Goal: Task Accomplishment & Management: Manage account settings

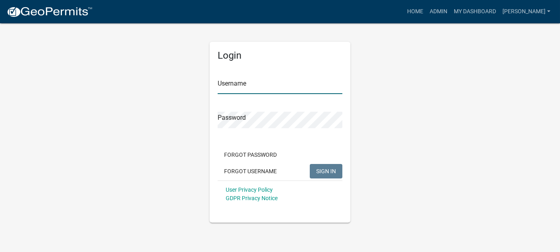
type input "Watson"
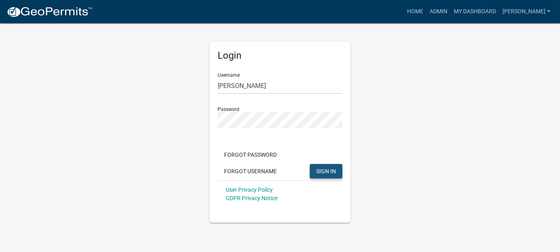
click at [337, 165] on button "SIGN IN" at bounding box center [326, 171] width 33 height 14
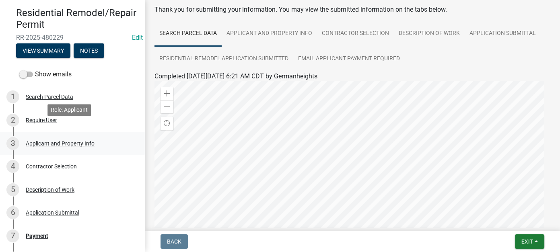
scroll to position [40, 0]
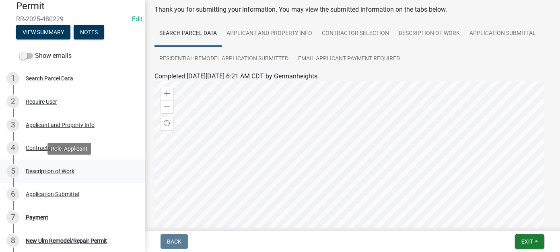
click at [74, 169] on div "Description of Work" at bounding box center [50, 172] width 49 height 6
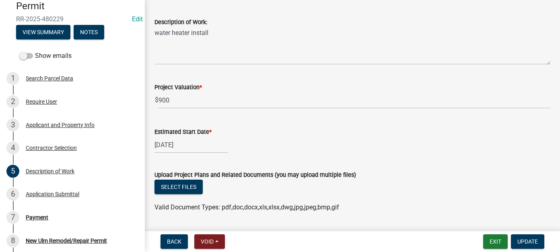
scroll to position [282, 0]
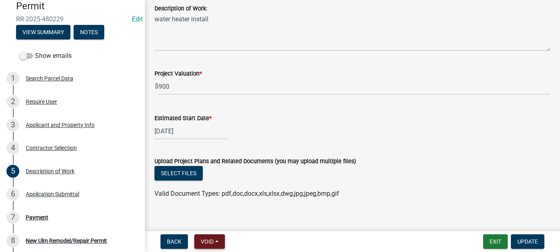
click at [210, 246] on button "Void" at bounding box center [209, 241] width 31 height 14
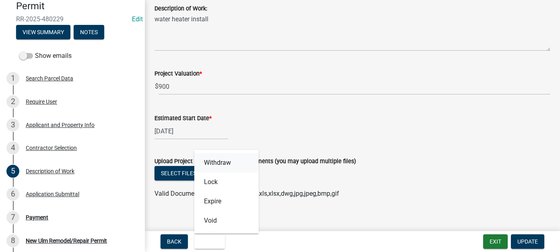
click at [216, 156] on button "Withdraw" at bounding box center [226, 162] width 64 height 19
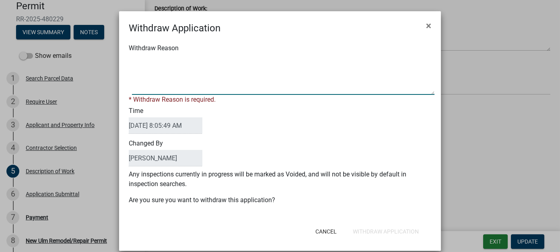
click at [141, 68] on textarea "Withdraw Reason" at bounding box center [283, 75] width 302 height 40
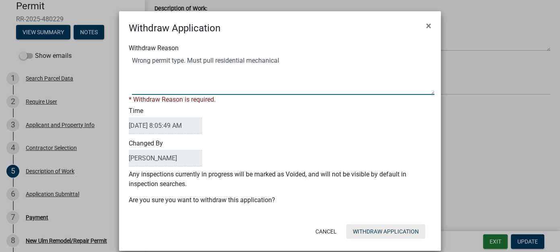
type textarea "Wrong permit type. Must pull residential mechanical"
click at [374, 229] on button "Withdraw Application" at bounding box center [385, 231] width 79 height 14
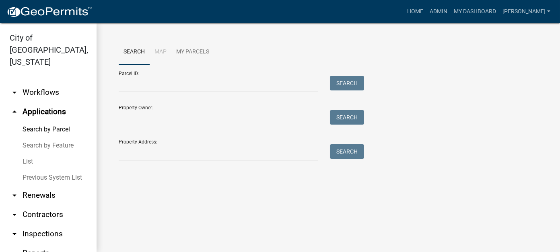
click at [26, 154] on link "List" at bounding box center [48, 162] width 97 height 16
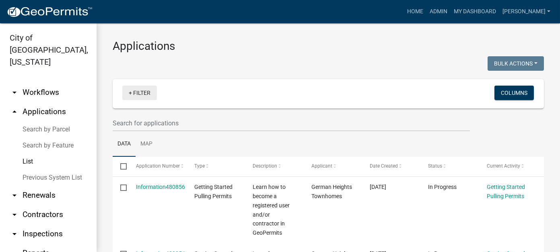
click at [134, 92] on link "+ Filter" at bounding box center [139, 93] width 35 height 14
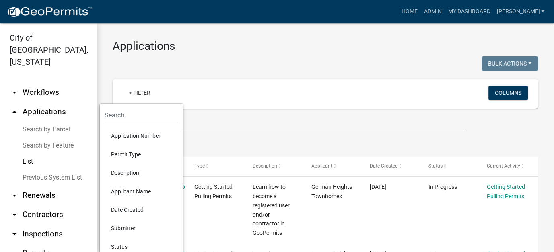
scroll to position [40, 0]
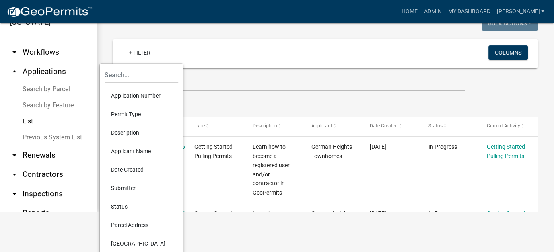
click at [126, 210] on li "Status" at bounding box center [142, 206] width 74 height 19
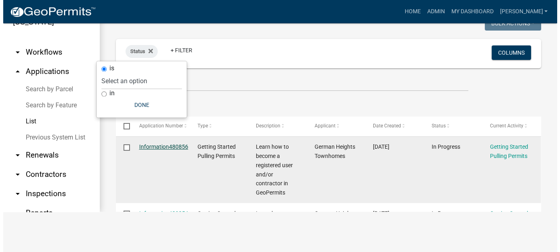
scroll to position [0, 0]
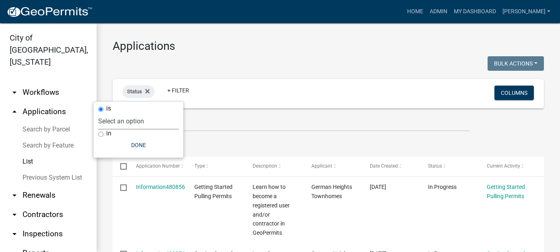
click at [138, 116] on select "Select an option Not Started In Progress Completed Expired Locked Withdrawn Voi…" at bounding box center [138, 121] width 80 height 16
select select "8"
click at [114, 113] on select "Select an option Not Started In Progress Completed Expired Locked Withdrawn Voi…" at bounding box center [138, 121] width 80 height 16
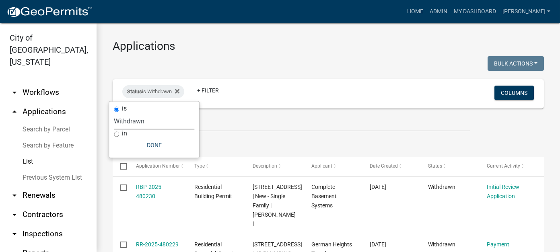
click at [321, 140] on ul "Data Map" at bounding box center [328, 144] width 431 height 25
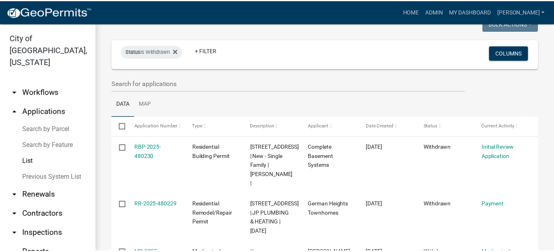
scroll to position [40, 0]
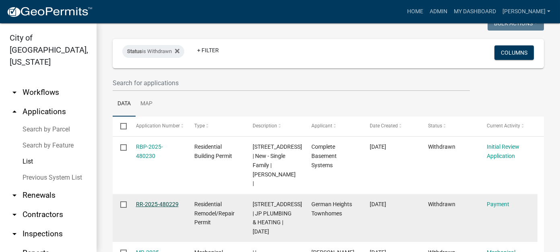
click at [154, 205] on link "RR-2025-480229" at bounding box center [157, 204] width 43 height 6
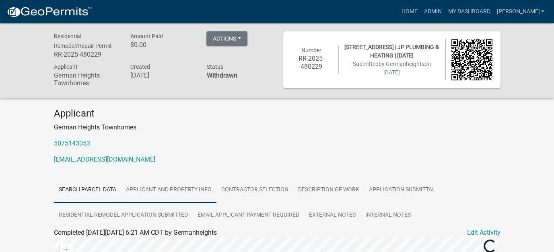
click at [213, 196] on link "Applicant and Property Info" at bounding box center [168, 190] width 95 height 26
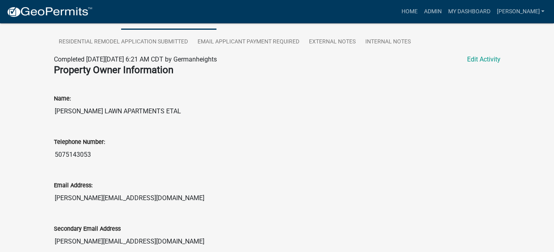
scroll to position [184, 0]
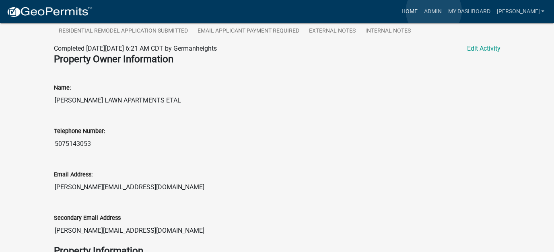
click at [420, 11] on link "Home" at bounding box center [409, 11] width 23 height 15
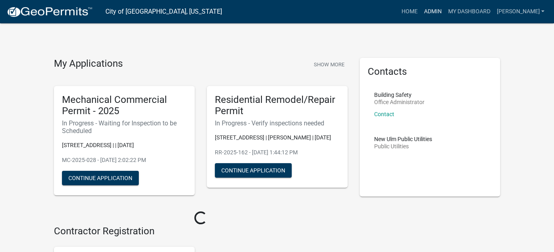
click at [444, 11] on link "Admin" at bounding box center [432, 11] width 24 height 15
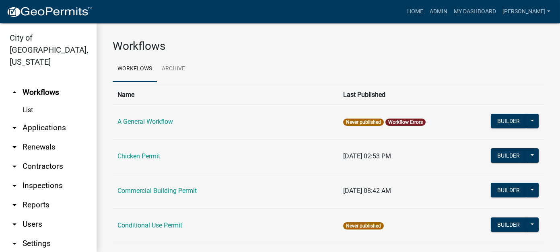
scroll to position [40, 0]
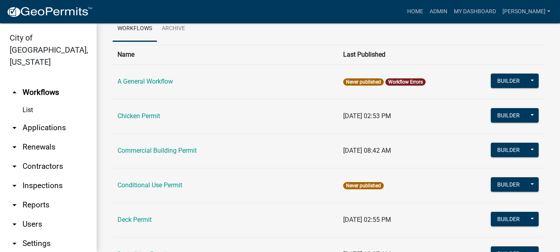
click at [35, 195] on link "arrow_drop_down Reports" at bounding box center [48, 204] width 97 height 19
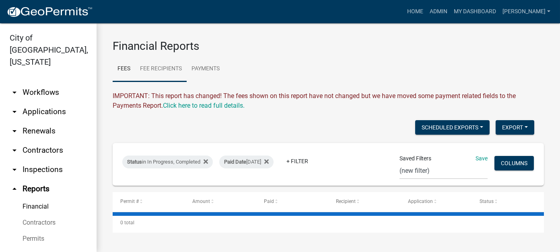
click at [167, 68] on link "Fee Recipients" at bounding box center [160, 69] width 51 height 26
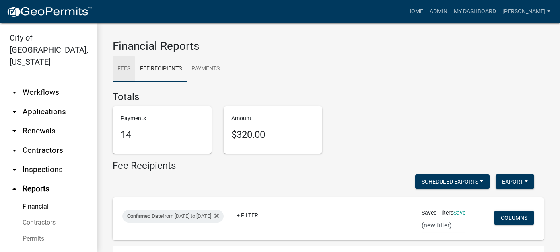
click at [123, 66] on link "Fees" at bounding box center [124, 69] width 23 height 26
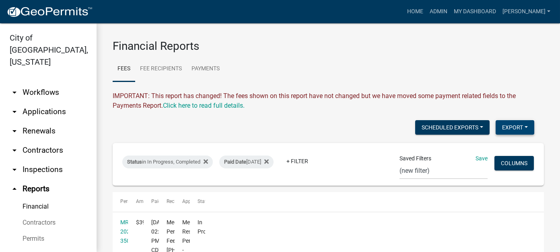
click at [515, 129] on button "Export" at bounding box center [515, 127] width 39 height 14
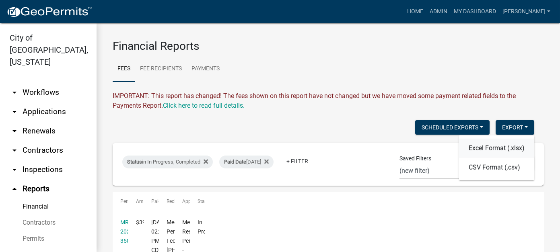
click at [476, 150] on button "Excel Format (.xlsx)" at bounding box center [496, 148] width 75 height 19
click at [39, 83] on link "arrow_drop_down Workflows" at bounding box center [48, 92] width 97 height 19
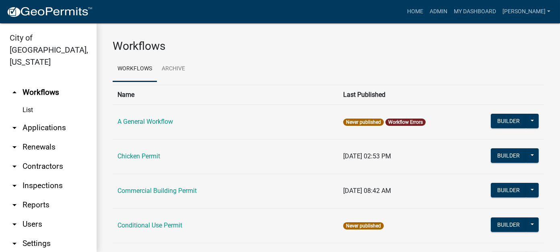
click at [37, 118] on link "arrow_drop_down Applications" at bounding box center [48, 127] width 97 height 19
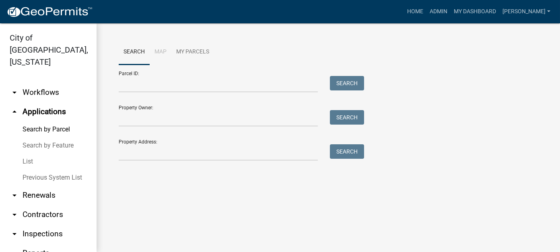
click at [31, 154] on link "List" at bounding box center [48, 162] width 97 height 16
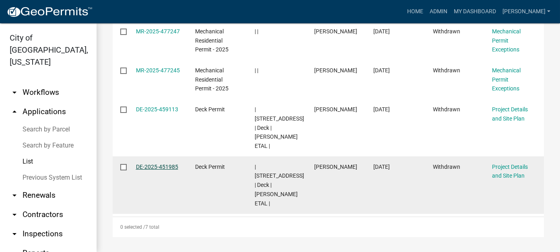
scroll to position [10, 0]
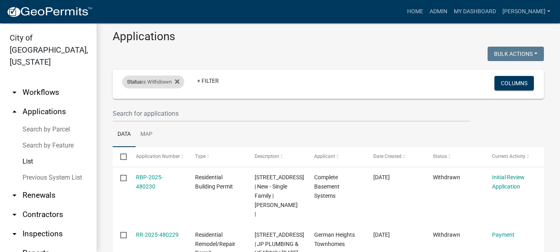
click at [171, 80] on div "Status is Withdrawn" at bounding box center [153, 82] width 62 height 13
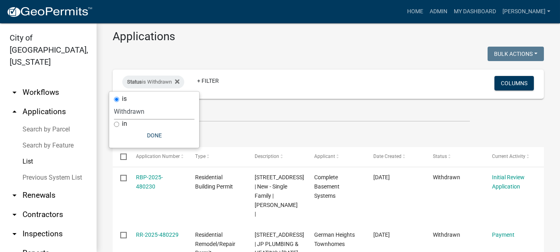
click at [138, 109] on select "Select an option Not Started In Progress Completed Expired Locked Withdrawn Voi…" at bounding box center [154, 111] width 80 height 16
select select "1"
click at [115, 103] on select "Select an option Not Started In Progress Completed Expired Locked Withdrawn Voi…" at bounding box center [154, 111] width 80 height 16
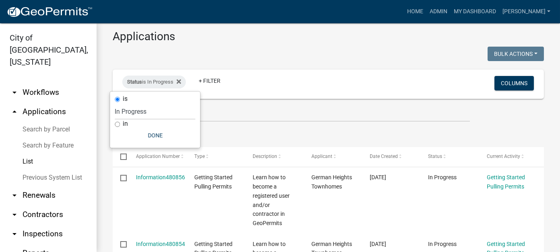
click at [117, 124] on input "in" at bounding box center [117, 124] width 5 height 5
radio input "true"
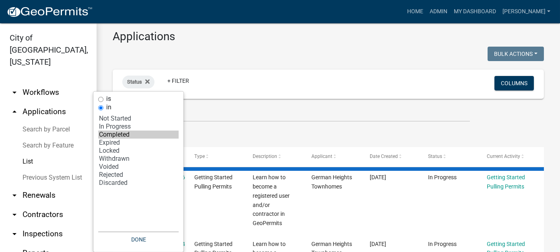
click at [117, 134] on option "Completed" at bounding box center [138, 135] width 80 height 8
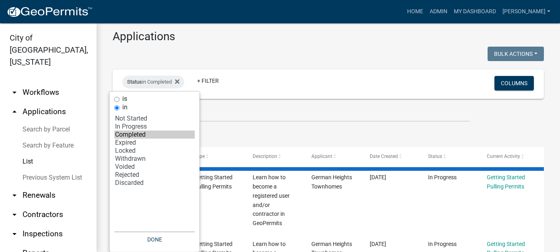
select select "2: '1'"
click at [123, 128] on option "In Progress" at bounding box center [154, 127] width 80 height 8
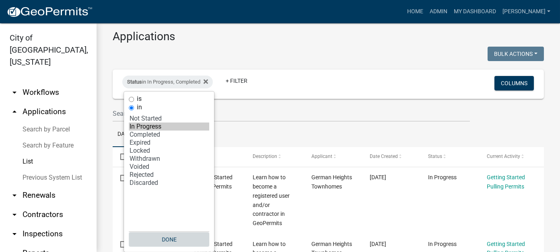
click at [171, 239] on button "Done" at bounding box center [169, 239] width 80 height 14
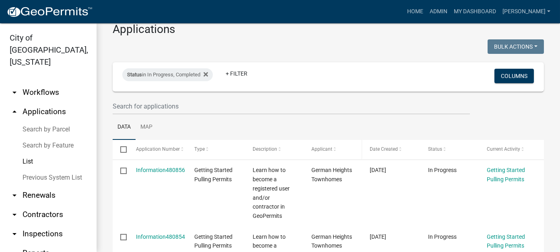
scroll to position [0, 0]
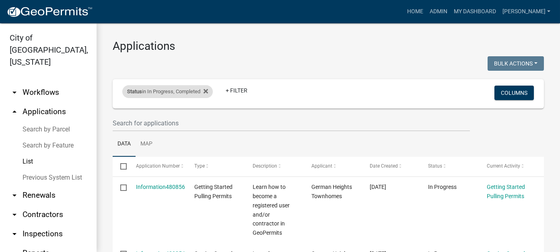
click at [163, 94] on div "Status in In Progress, Completed" at bounding box center [167, 91] width 90 height 13
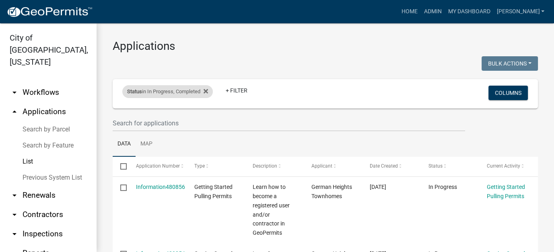
select select "2: '1'"
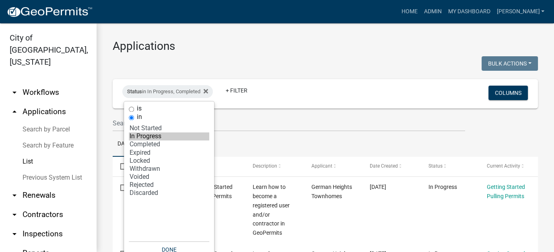
click at [258, 132] on ul "Data Map" at bounding box center [325, 144] width 425 height 25
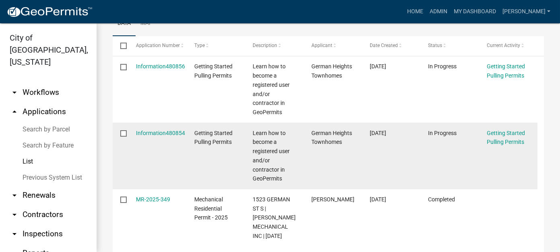
scroll to position [161, 0]
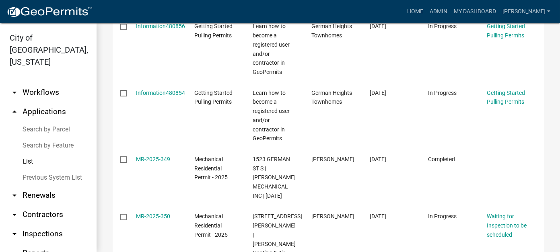
click at [44, 83] on link "arrow_drop_down Workflows" at bounding box center [48, 92] width 97 height 19
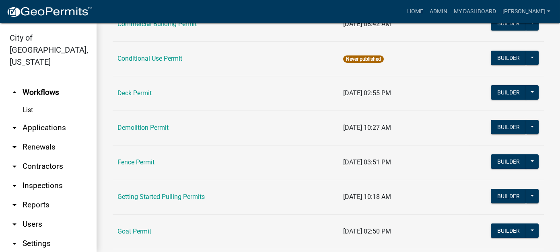
scroll to position [201, 0]
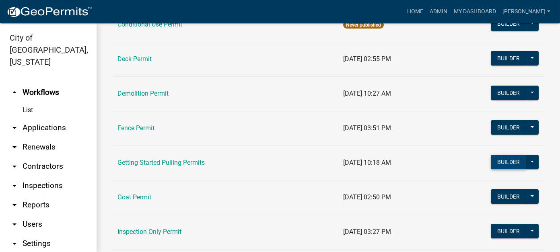
click at [502, 160] on button "Builder" at bounding box center [508, 162] width 35 height 14
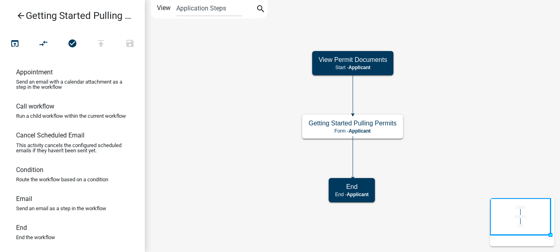
click at [23, 14] on icon "arrow_back" at bounding box center [21, 16] width 10 height 11
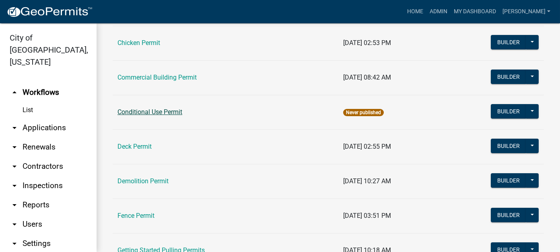
scroll to position [201, 0]
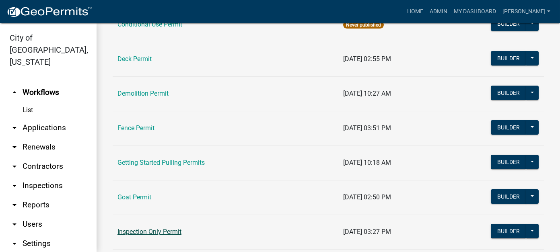
click at [153, 228] on link "Inspection Only Permit" at bounding box center [149, 232] width 64 height 8
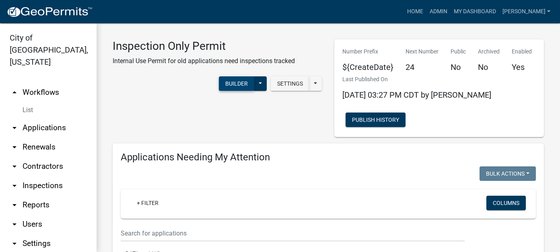
click at [243, 83] on button "Builder" at bounding box center [236, 83] width 35 height 14
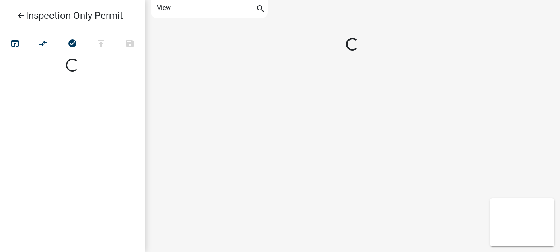
select select "1"
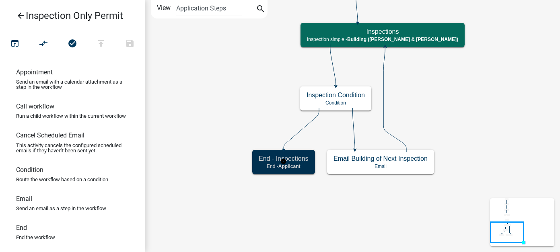
click at [262, 155] on h5 "End - Inspections" at bounding box center [284, 159] width 50 height 8
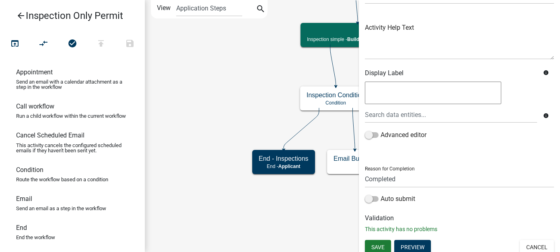
scroll to position [84, 0]
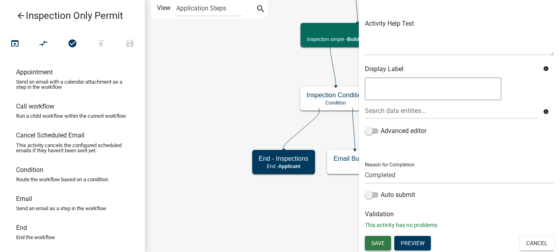
click at [369, 243] on button "Save" at bounding box center [378, 243] width 26 height 14
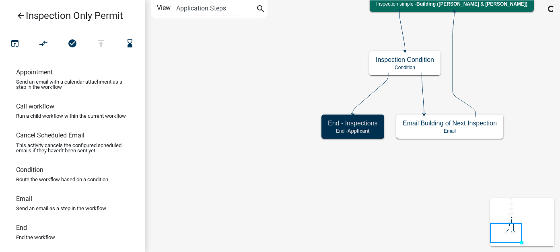
click at [21, 12] on icon "arrow_back" at bounding box center [21, 16] width 10 height 11
click at [23, 16] on icon "arrow_back" at bounding box center [21, 16] width 10 height 11
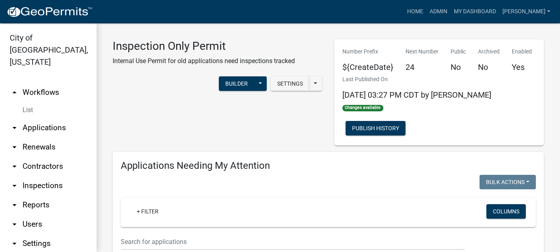
click at [26, 102] on link "List" at bounding box center [48, 110] width 97 height 16
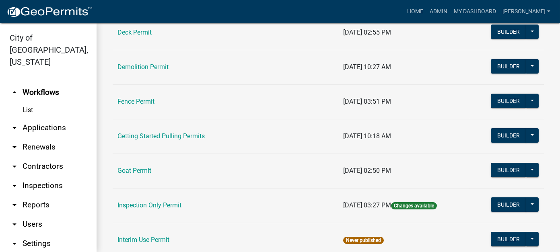
scroll to position [241, 0]
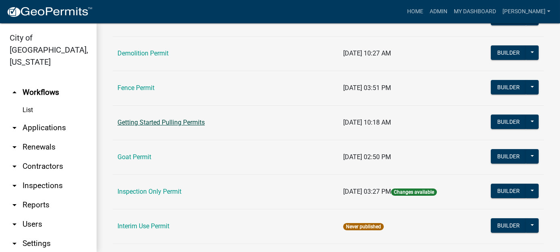
click at [170, 123] on link "Getting Started Pulling Permits" at bounding box center [160, 123] width 87 height 8
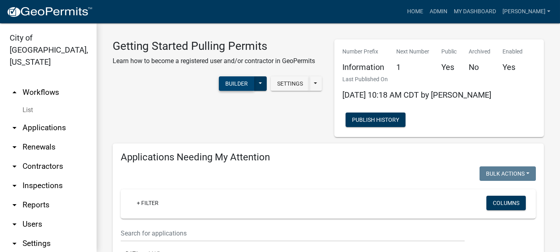
click at [230, 85] on button "Builder" at bounding box center [236, 83] width 35 height 14
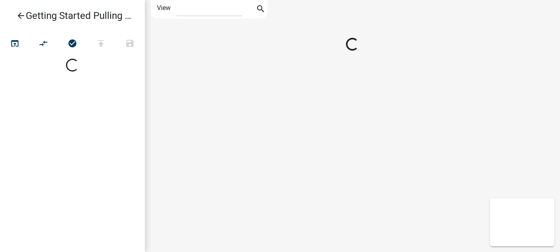
select select "1"
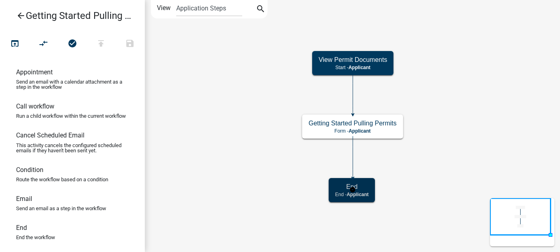
click at [335, 183] on h5 "End" at bounding box center [351, 187] width 33 height 8
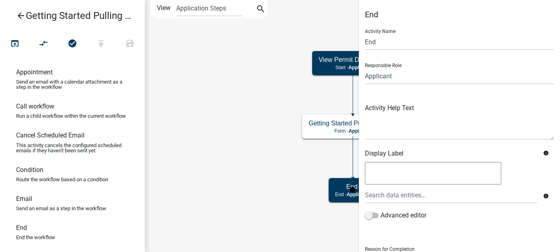
scroll to position [84, 0]
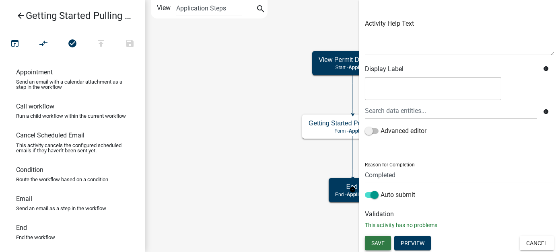
click at [383, 240] on span "Save" at bounding box center [377, 243] width 13 height 6
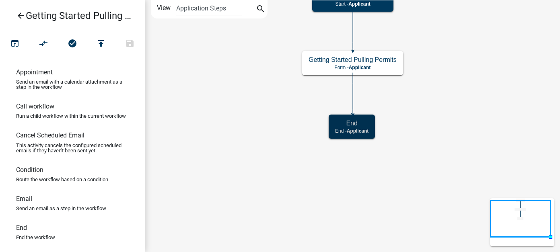
click at [21, 19] on icon "arrow_back" at bounding box center [21, 16] width 10 height 11
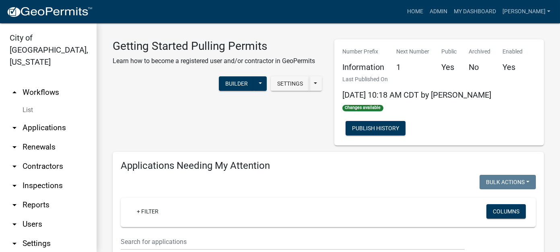
click at [46, 118] on link "arrow_drop_down Applications" at bounding box center [48, 127] width 97 height 19
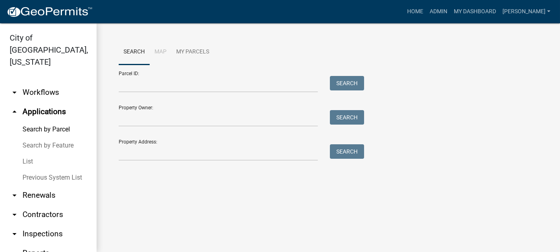
click at [27, 154] on link "List" at bounding box center [48, 162] width 97 height 16
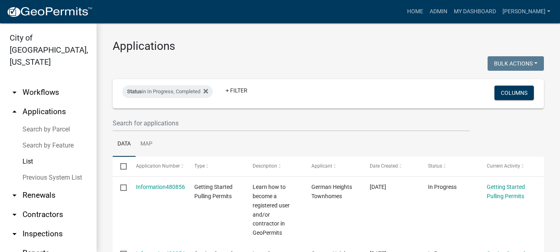
click at [275, 42] on h3 "Applications" at bounding box center [328, 46] width 431 height 14
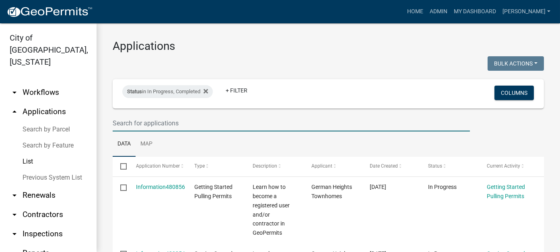
click at [148, 125] on input "text" at bounding box center [291, 123] width 357 height 16
type input "1404"
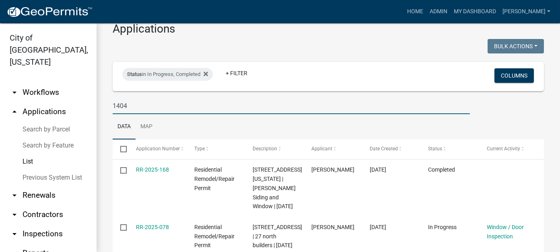
scroll to position [4, 0]
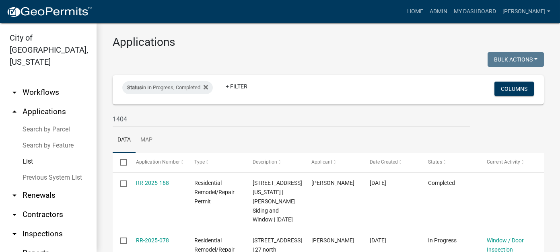
click at [26, 154] on link "List" at bounding box center [48, 162] width 97 height 16
click at [161, 89] on div "Status in In Progress, Completed" at bounding box center [167, 87] width 90 height 13
select select "2: '1'"
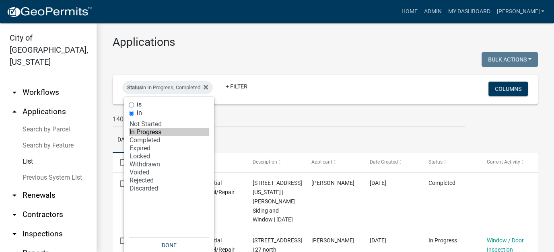
click at [257, 131] on ul "Data Map" at bounding box center [325, 140] width 425 height 25
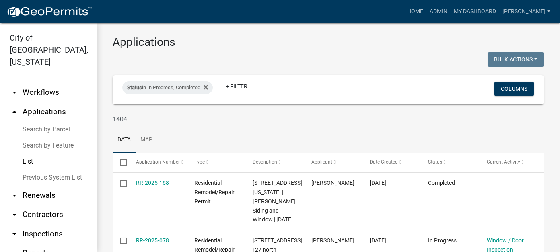
click at [143, 119] on input "1404" at bounding box center [291, 119] width 357 height 16
drag, startPoint x: 150, startPoint y: 116, endPoint x: 96, endPoint y: 114, distance: 53.5
click at [96, 114] on div "City of New Ulm, Minnesota arrow_drop_down Workflows List arrow_drop_up Applica…" at bounding box center [280, 137] width 560 height 229
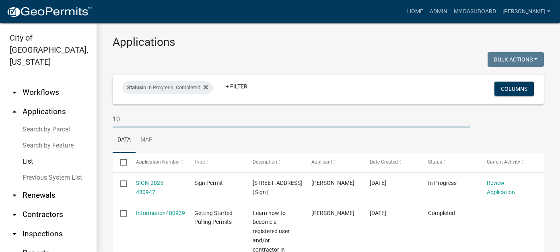
type input "1"
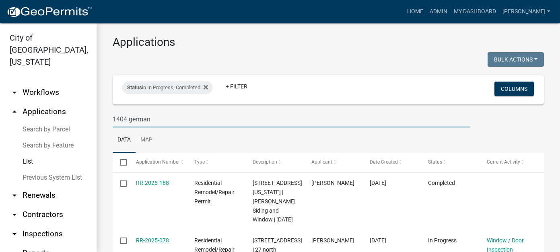
type input "1404 german"
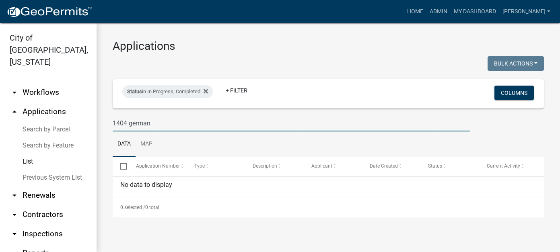
scroll to position [0, 0]
drag, startPoint x: 164, startPoint y: 121, endPoint x: 52, endPoint y: 116, distance: 111.5
click at [52, 116] on div "City of New Ulm, Minnesota arrow_drop_down Workflows List arrow_drop_up Applica…" at bounding box center [280, 137] width 560 height 229
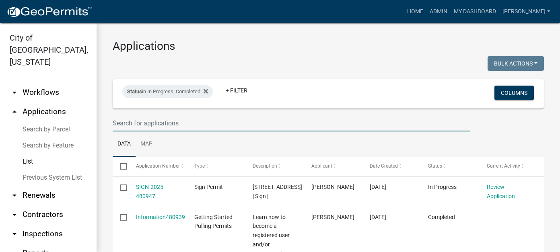
click at [161, 126] on input "text" at bounding box center [291, 123] width 357 height 16
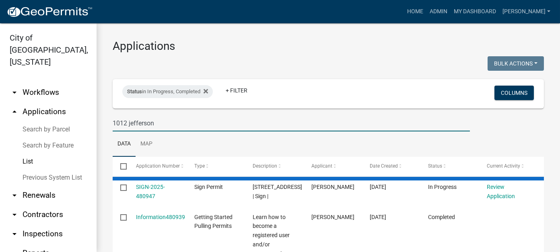
type input "1012 jefferson"
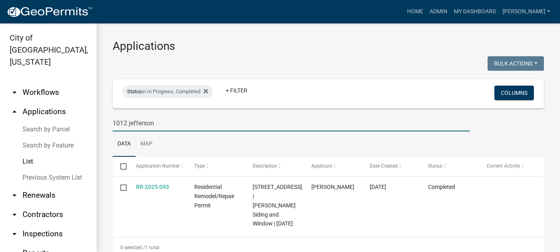
drag, startPoint x: 158, startPoint y: 123, endPoint x: 39, endPoint y: 104, distance: 120.2
click at [39, 104] on div "City of New Ulm, Minnesota arrow_drop_down Workflows List arrow_drop_up Applica…" at bounding box center [280, 137] width 560 height 229
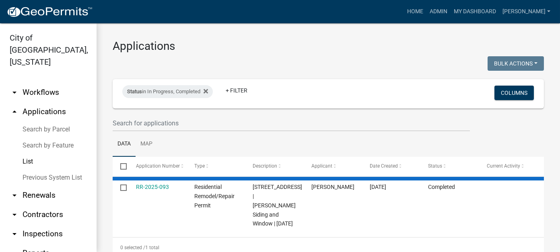
click at [26, 154] on link "List" at bounding box center [48, 162] width 97 height 16
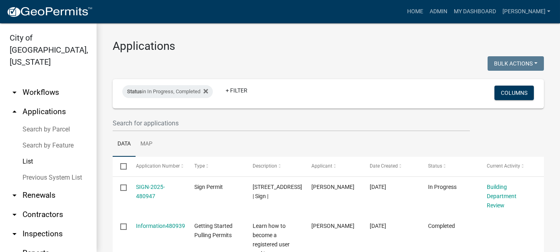
click at [29, 154] on link "List" at bounding box center [48, 162] width 97 height 16
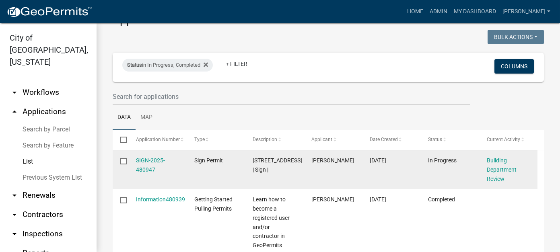
scroll to position [40, 0]
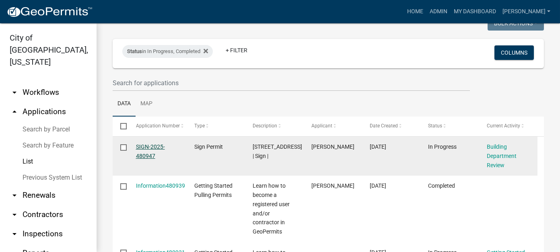
click at [142, 153] on link "SIGN-2025-480947" at bounding box center [150, 152] width 29 height 16
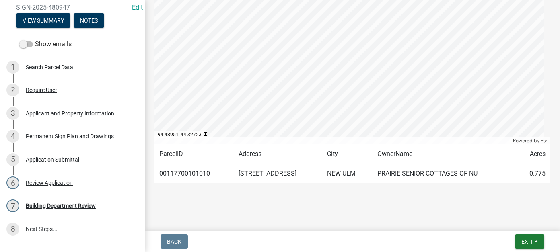
scroll to position [181, 0]
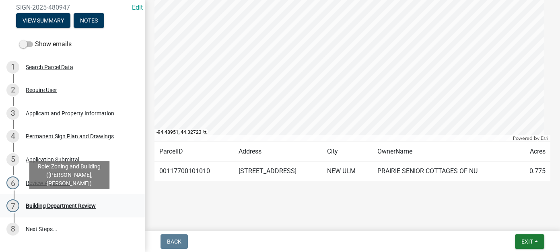
click at [88, 210] on div "7 Building Department Review" at bounding box center [68, 205] width 125 height 13
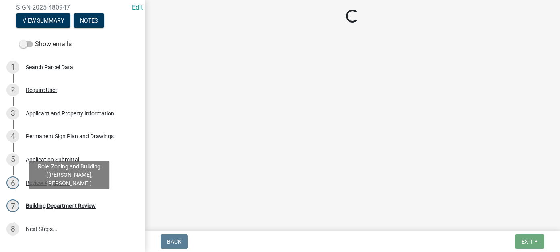
scroll to position [0, 0]
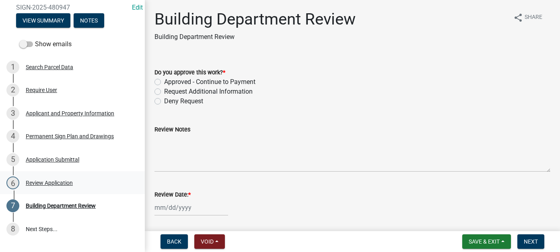
click at [55, 184] on div "Review Application" at bounding box center [49, 183] width 47 height 6
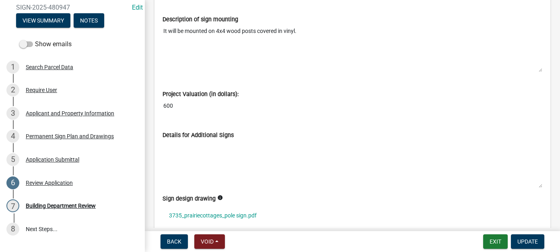
scroll to position [2011, 0]
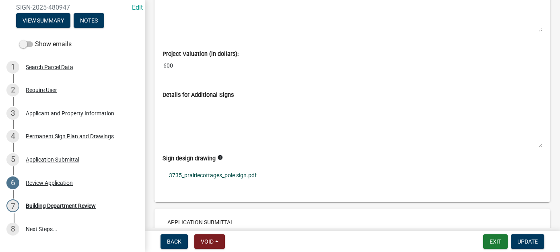
click at [242, 166] on link "3735_prairiecottages_pole sign.pdf" at bounding box center [352, 175] width 380 height 19
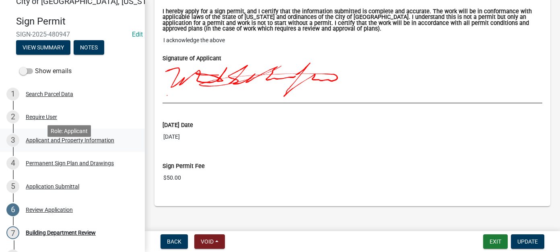
scroll to position [0, 0]
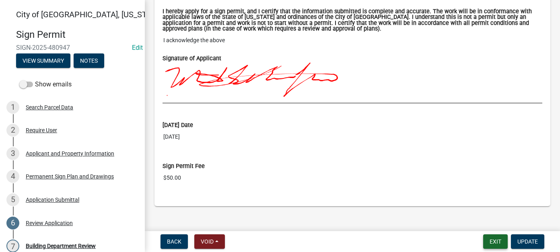
click at [496, 241] on button "Exit" at bounding box center [495, 241] width 25 height 14
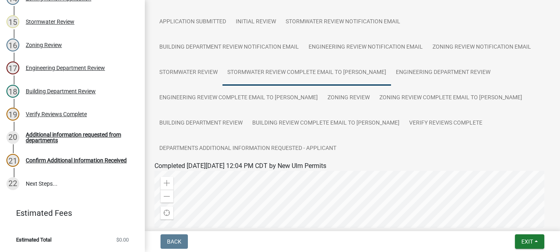
scroll to position [201, 0]
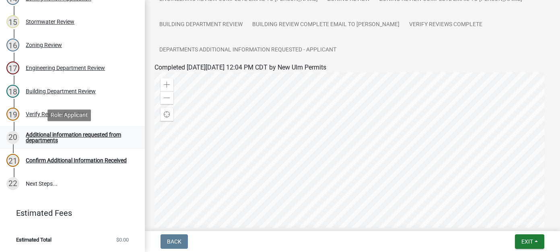
click at [63, 136] on div "Additional information requested from departments" at bounding box center [79, 137] width 106 height 11
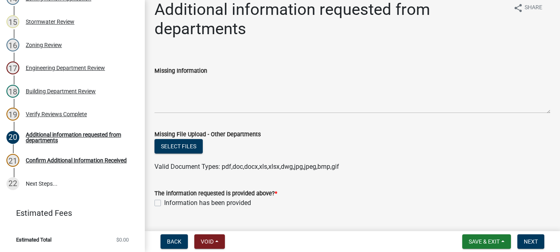
scroll to position [0, 0]
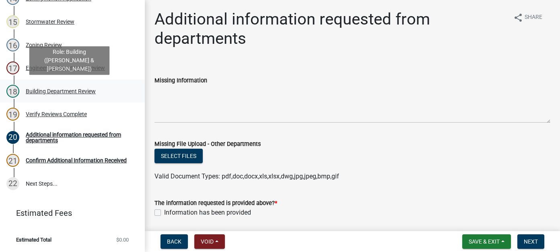
click at [56, 95] on div "18 Building Department Review" at bounding box center [68, 91] width 125 height 13
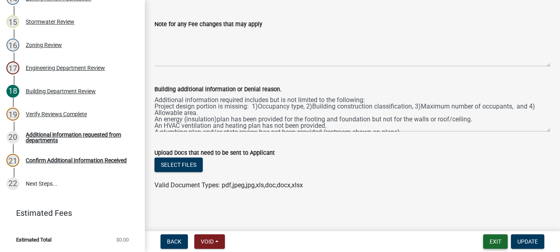
click at [489, 241] on button "Exit" at bounding box center [495, 241] width 25 height 14
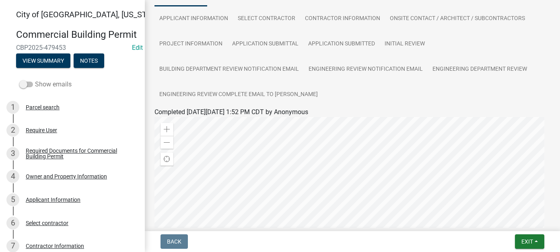
click at [26, 87] on span at bounding box center [26, 85] width 14 height 6
click at [35, 80] on input "Show emails" at bounding box center [35, 80] width 0 height 0
click at [49, 68] on button "View Summary" at bounding box center [43, 60] width 54 height 14
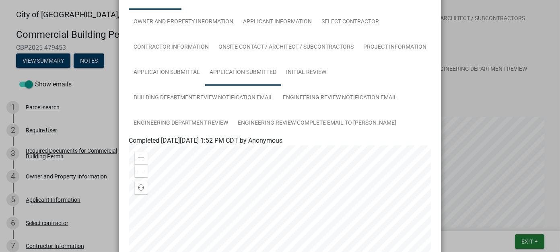
scroll to position [80, 0]
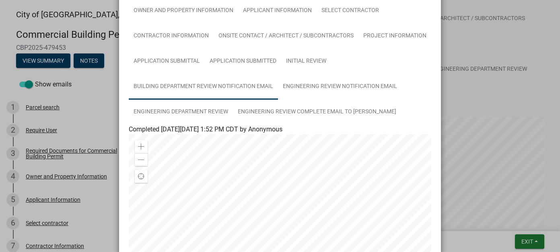
click at [190, 86] on link "Building Department Review Notification Email" at bounding box center [203, 87] width 149 height 26
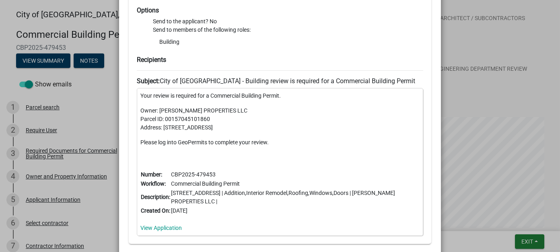
scroll to position [319, 0]
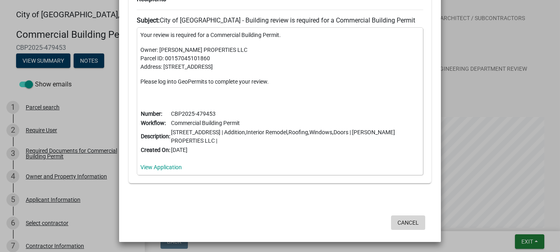
click at [405, 221] on button "Cancel" at bounding box center [408, 223] width 34 height 14
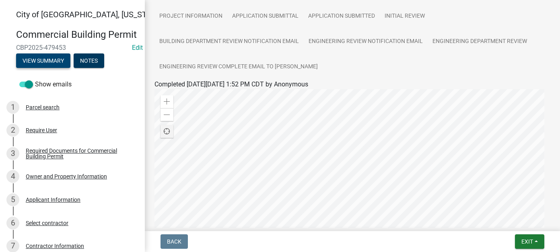
scroll to position [121, 0]
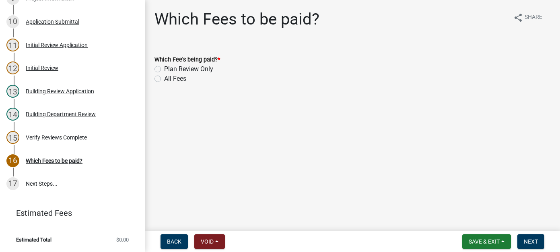
scroll to position [305, 0]
click at [164, 79] on label "All Fees" at bounding box center [175, 79] width 22 height 10
click at [164, 79] on input "All Fees" at bounding box center [166, 76] width 5 height 5
radio input "true"
click at [529, 237] on button "Next" at bounding box center [530, 241] width 27 height 14
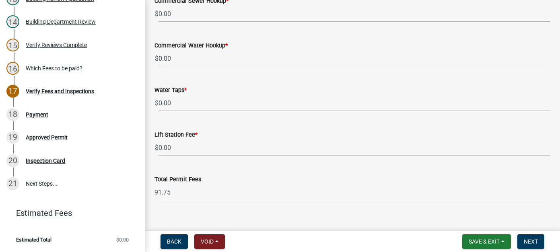
scroll to position [594, 0]
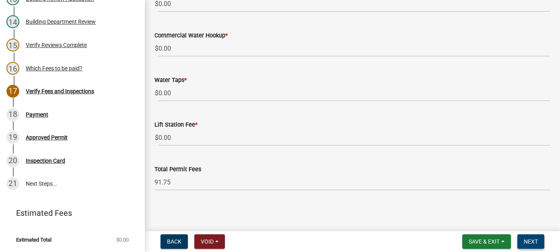
click at [534, 242] on span "Next" at bounding box center [531, 242] width 14 height 6
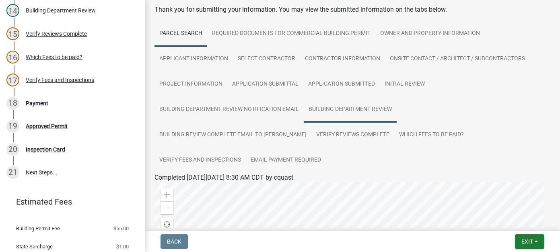
scroll to position [0, 0]
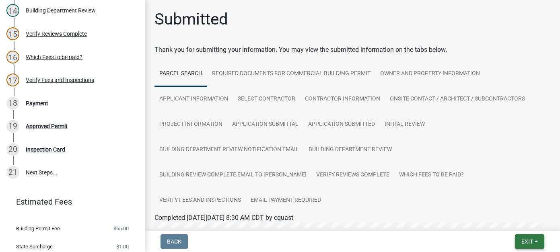
click at [534, 243] on button "Exit" at bounding box center [529, 241] width 29 height 14
click at [528, 229] on button "Save & Exit" at bounding box center [512, 220] width 64 height 19
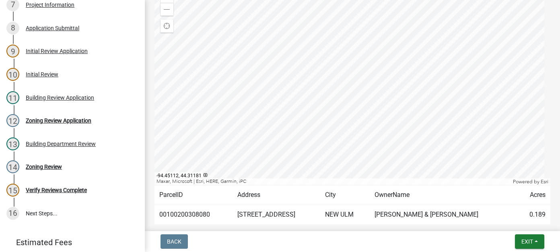
scroll to position [201, 0]
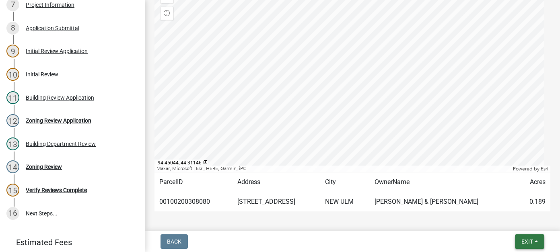
click at [532, 241] on span "Exit" at bounding box center [527, 242] width 12 height 6
click at [507, 226] on button "Save & Exit" at bounding box center [512, 220] width 64 height 19
